Goal: Task Accomplishment & Management: Use online tool/utility

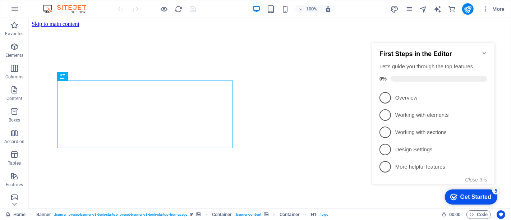
click div "checkmark Get Started 5 First Steps in the Editor Let's guide you through the t…"
click at [484, 51] on icon "Minimize checklist" at bounding box center [484, 53] width 6 height 6
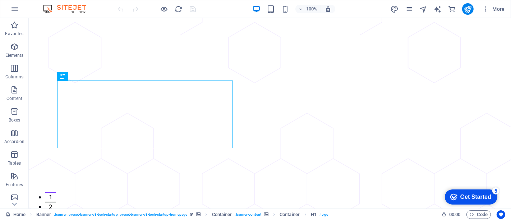
click div "checkmark Get Started 5 First Steps in the Editor Let's guide you through the t…"
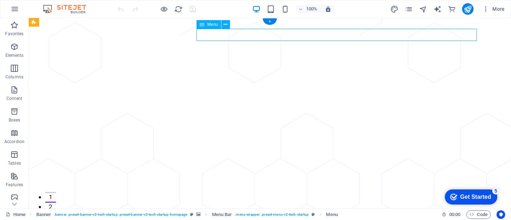
select select
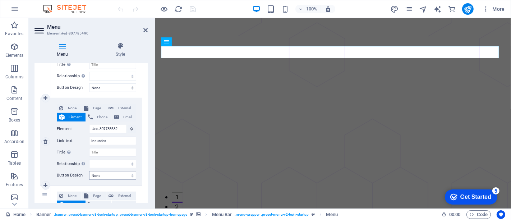
scroll to position [319, 0]
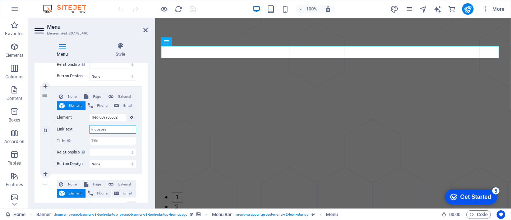
click at [121, 129] on input "Industies" at bounding box center [112, 129] width 47 height 9
type input "Industries"
select select
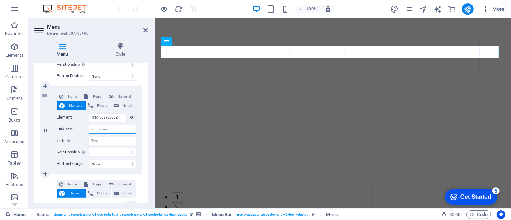
select select
type input "Industries"
click at [145, 28] on icon at bounding box center [145, 30] width 4 height 6
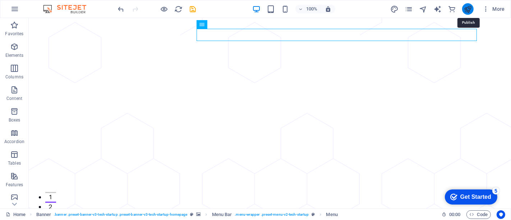
click at [469, 10] on icon "publish" at bounding box center [468, 9] width 8 height 8
